Goal: Use online tool/utility: Utilize a website feature to perform a specific function

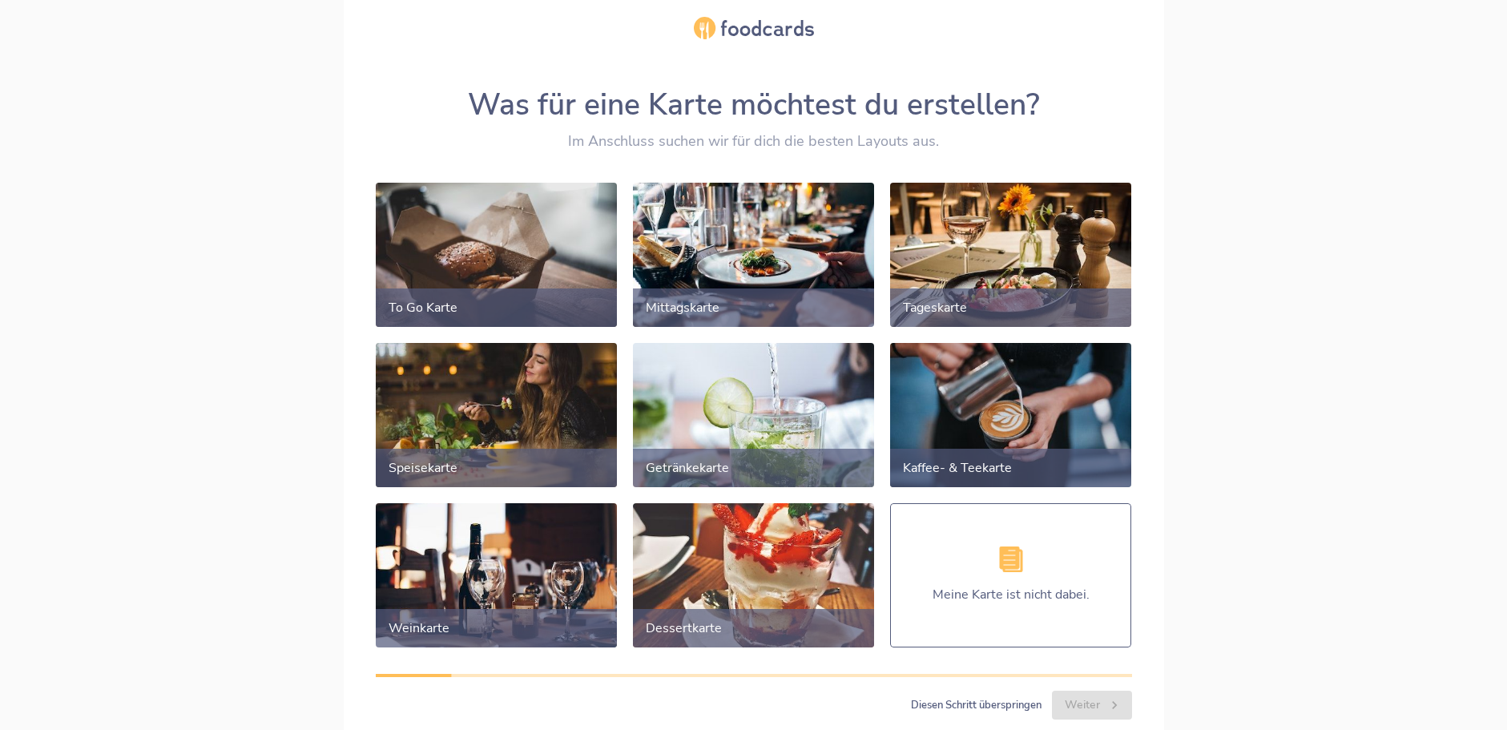
click at [518, 445] on div at bounding box center [495, 414] width 253 height 151
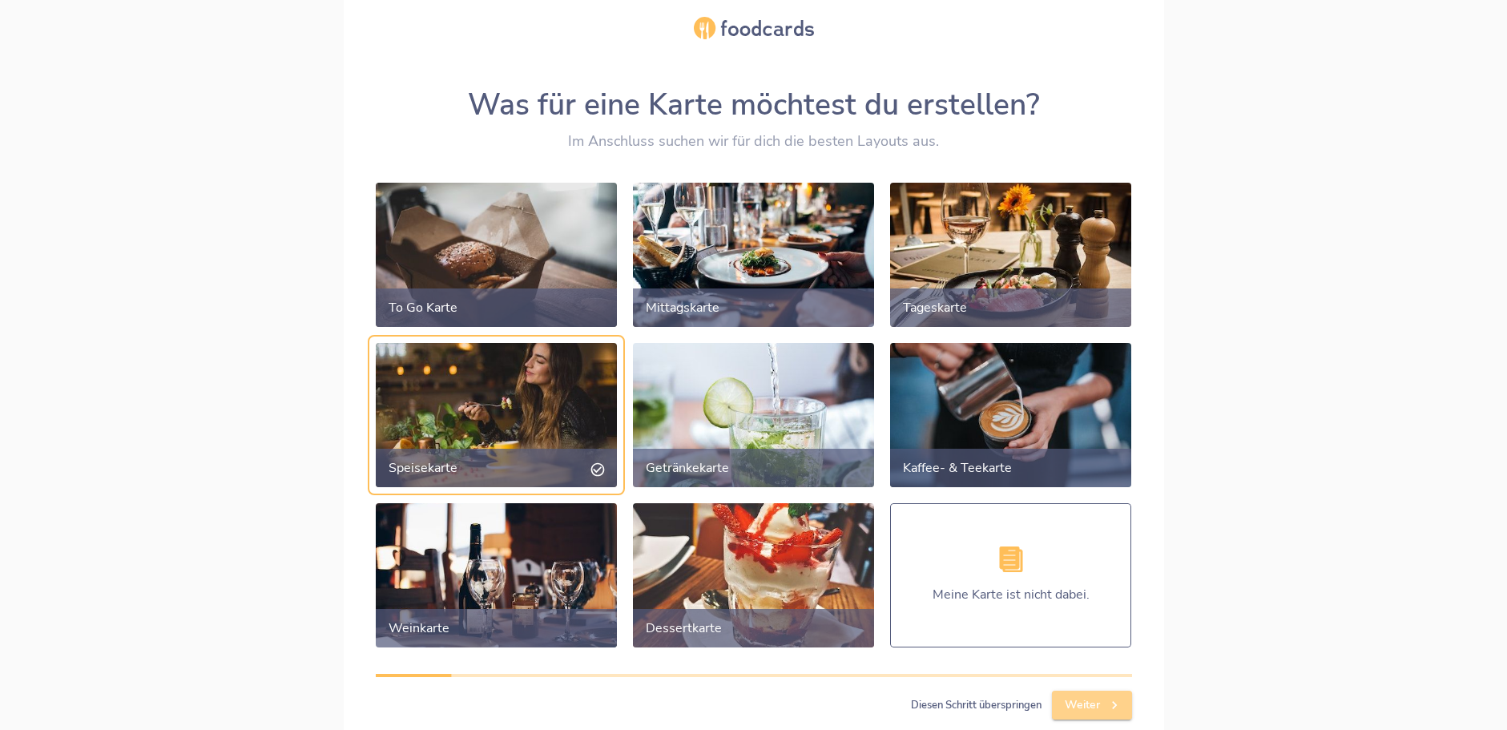
click at [1096, 707] on span "Weiter" at bounding box center [1092, 706] width 54 height 20
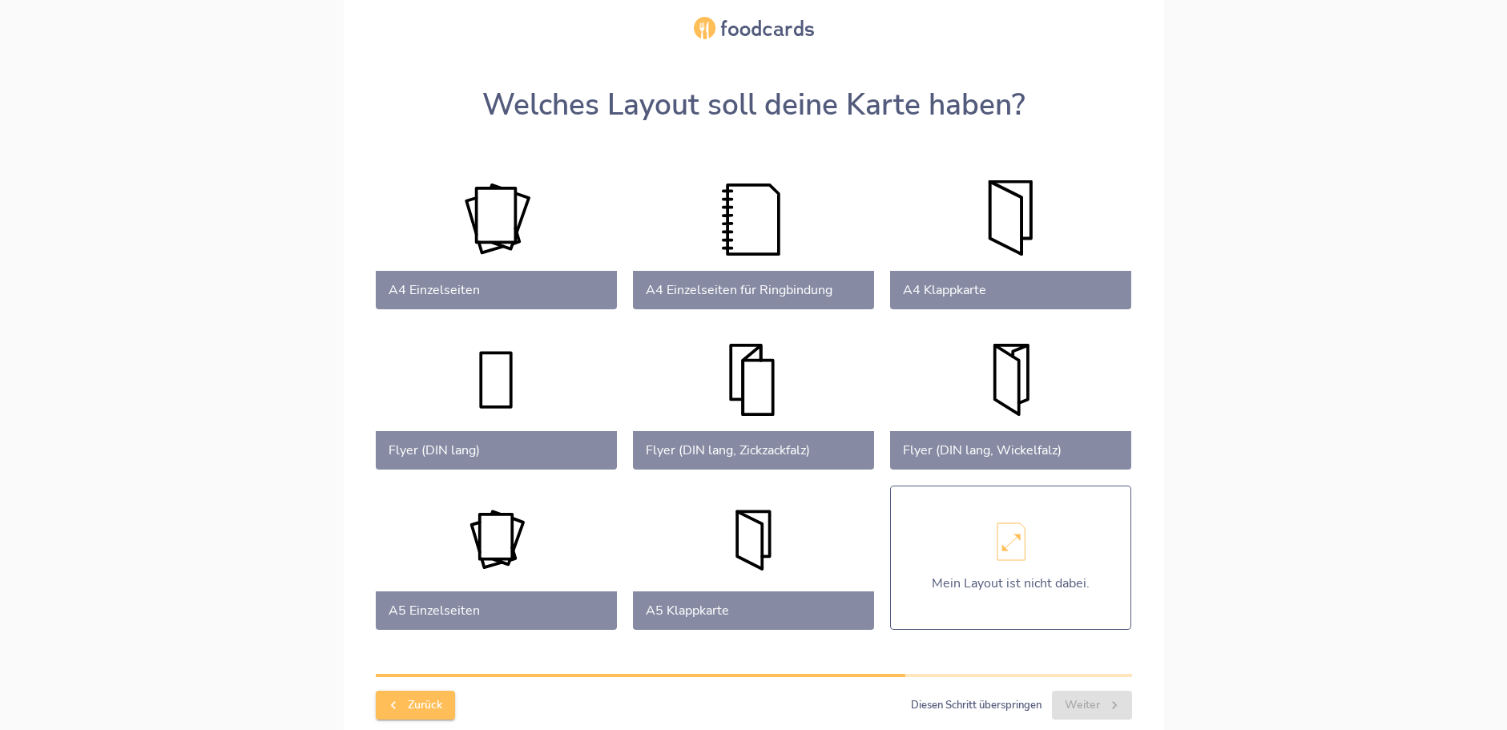
click at [1015, 207] on div at bounding box center [1011, 237] width 253 height 151
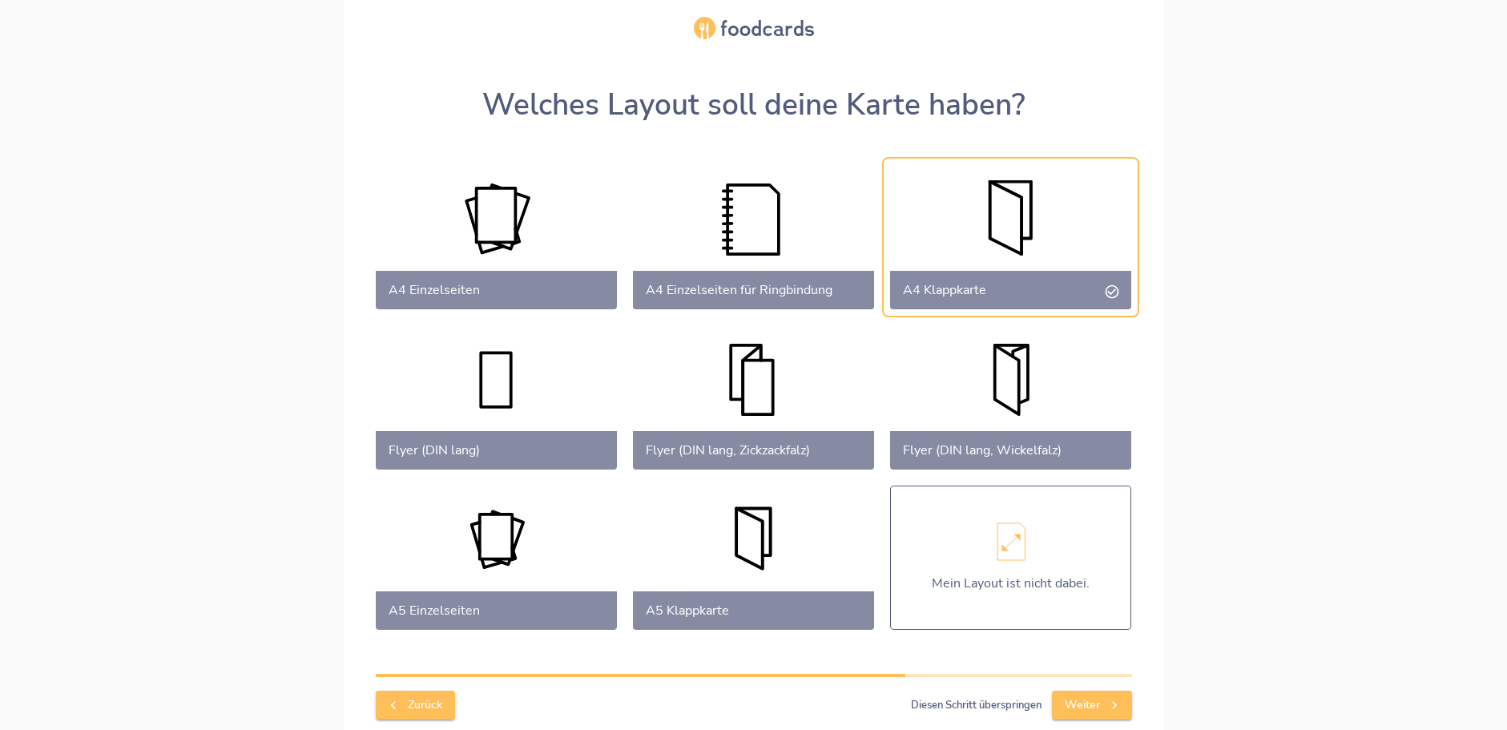
click at [747, 542] on div at bounding box center [753, 557] width 253 height 151
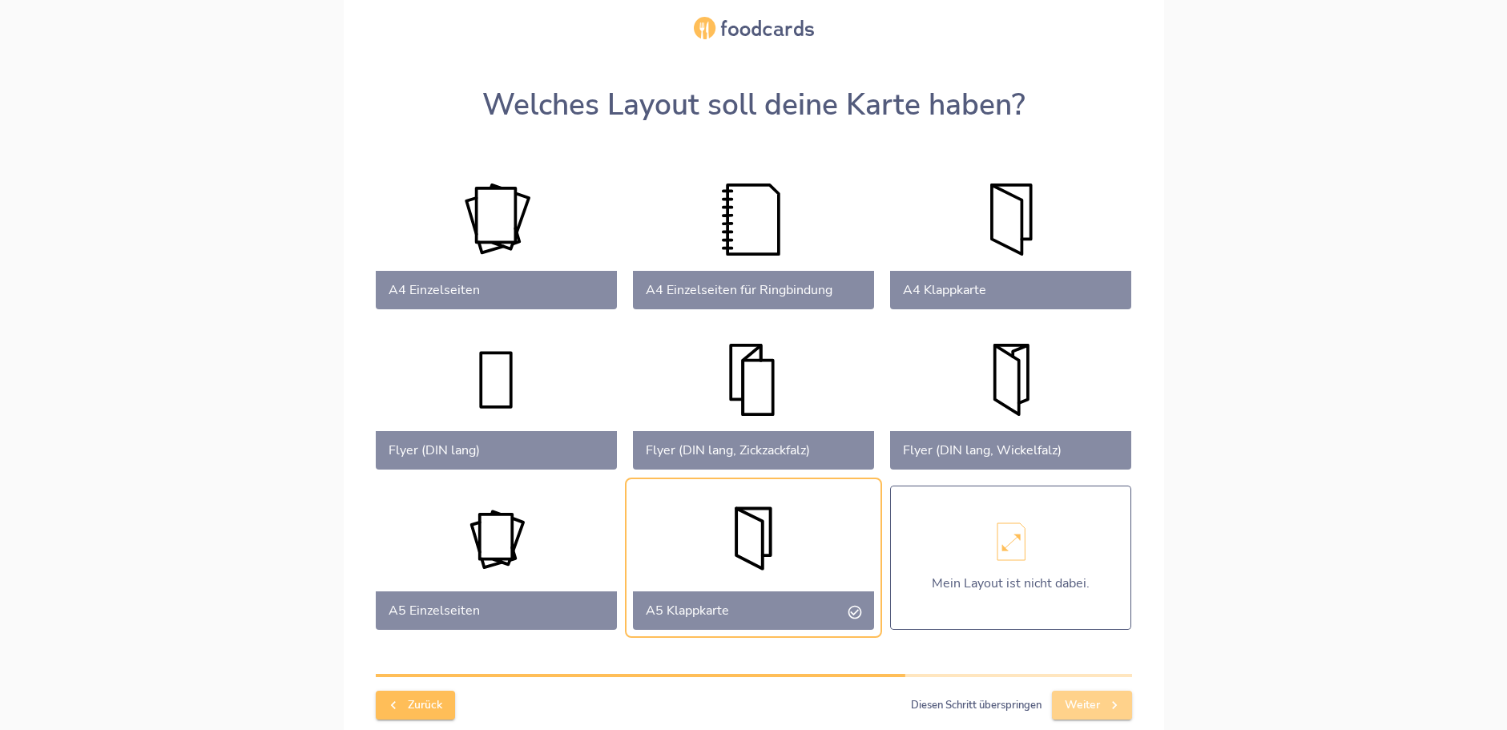
click at [1086, 706] on span "Weiter" at bounding box center [1092, 706] width 54 height 20
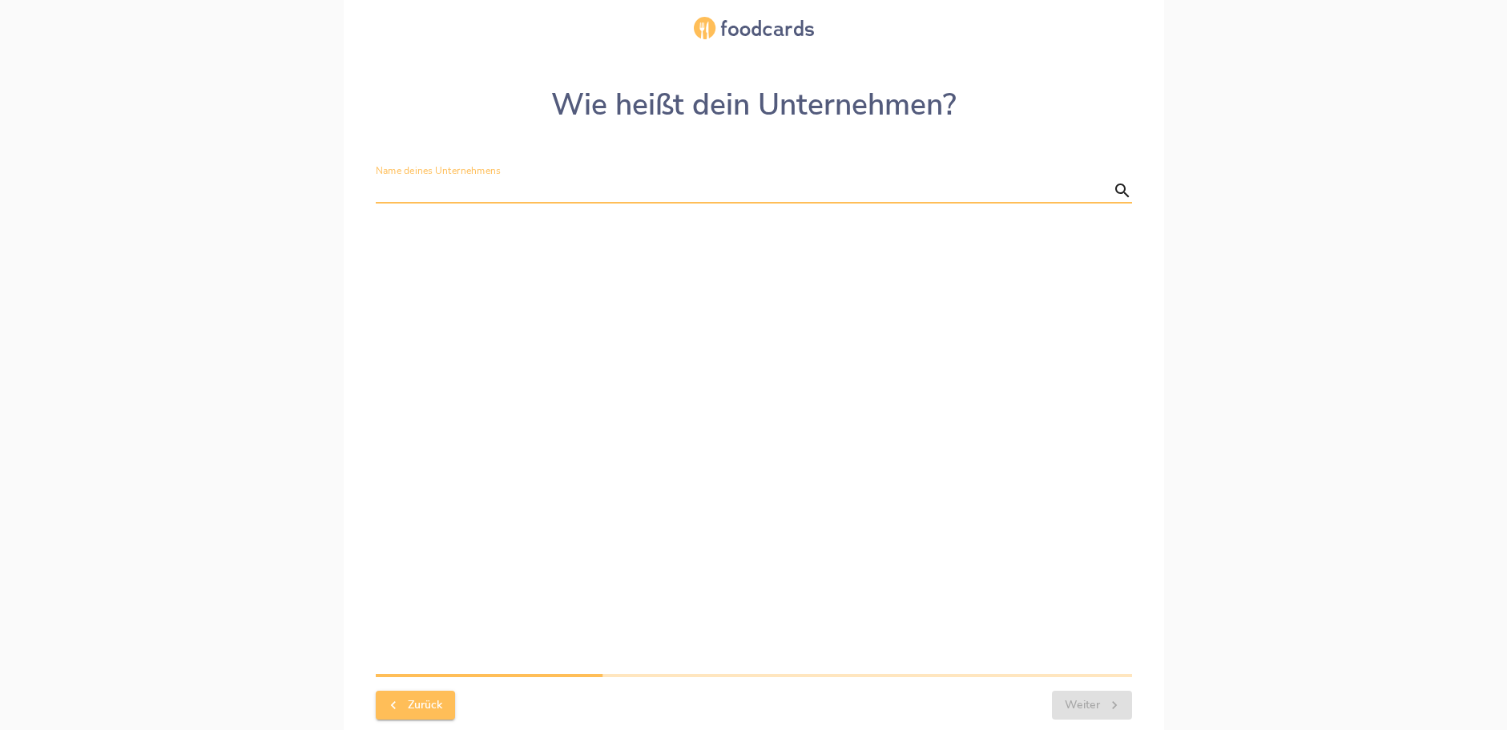
click at [381, 183] on input "Name deines Unternehmens" at bounding box center [741, 191] width 731 height 26
type input "Stammtisch"
click at [1094, 700] on span "Weiter" at bounding box center [1092, 706] width 54 height 20
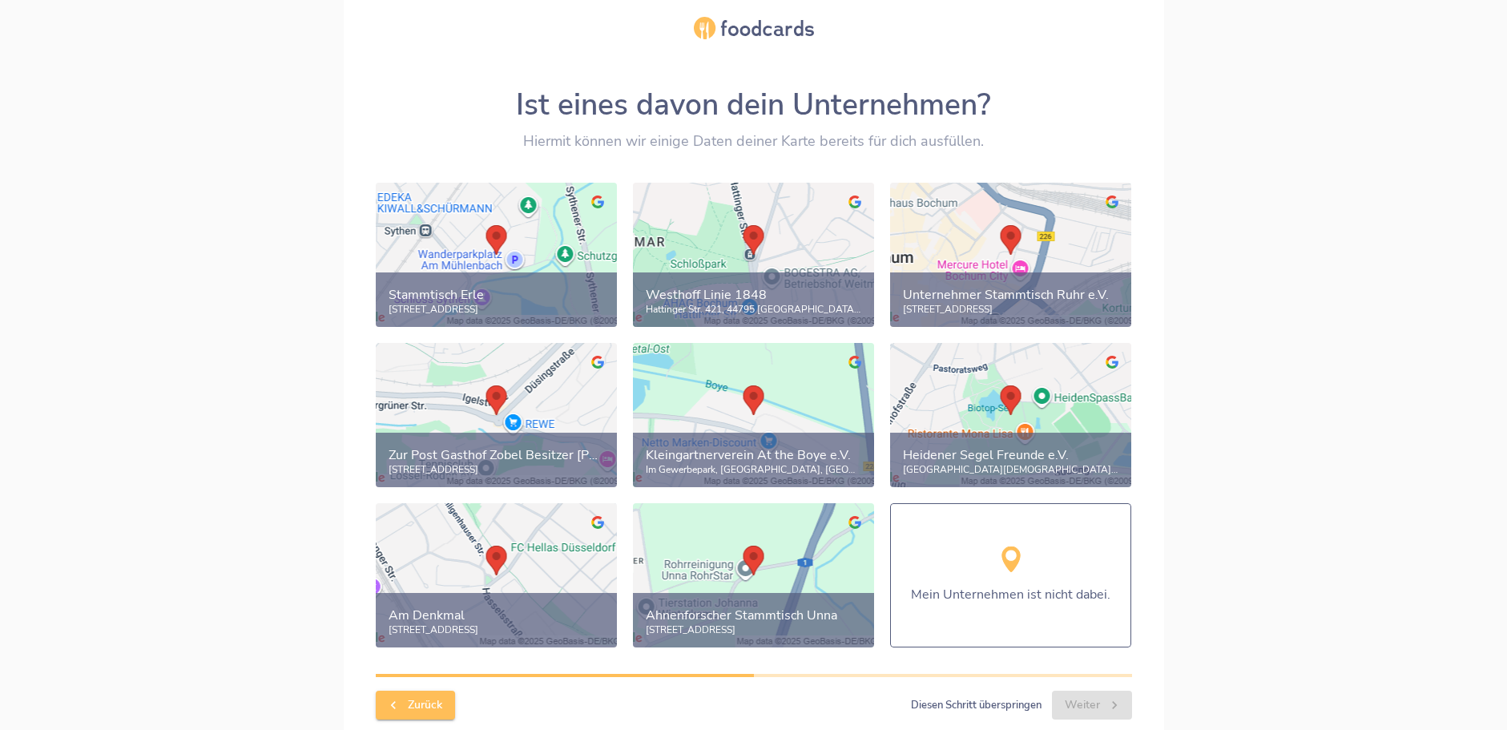
click at [1058, 582] on div "Mein Unternehmen ist nicht dabei." at bounding box center [1010, 575] width 241 height 144
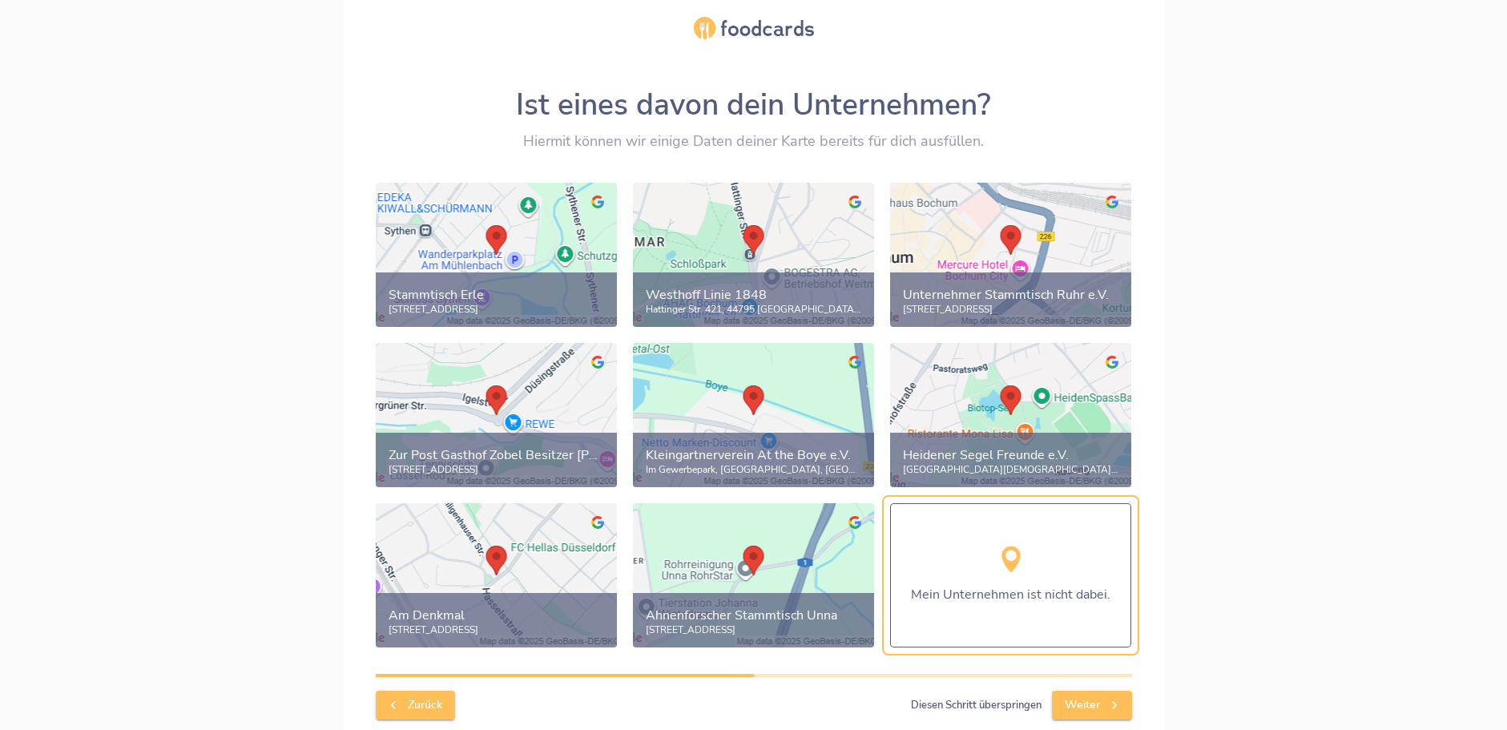
click at [1078, 705] on span "Weiter" at bounding box center [1092, 706] width 54 height 20
